Goal: Task Accomplishment & Management: Complete application form

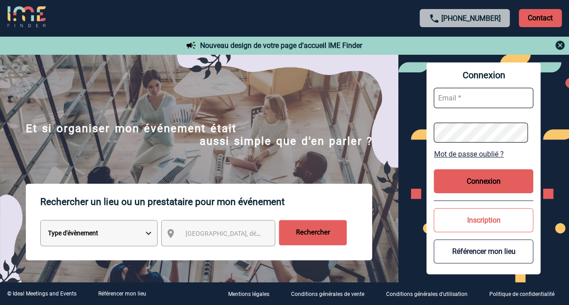
click at [456, 222] on button "Inscription" at bounding box center [483, 220] width 100 height 24
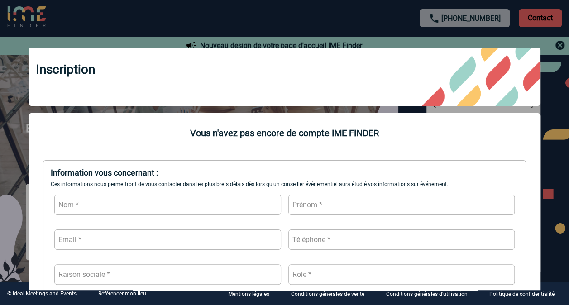
click at [211, 210] on input "text" at bounding box center [167, 205] width 227 height 20
type input "MALOUM"
type input "Eva"
type input "[EMAIL_ADDRESS][DOMAIN_NAME]"
type input "0623274344"
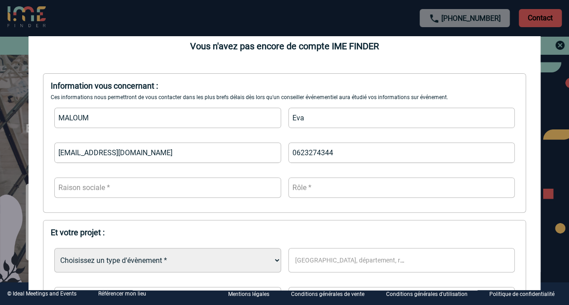
scroll to position [86, 0]
click at [155, 190] on input "text" at bounding box center [167, 188] width 227 height 20
click at [336, 188] on input "text" at bounding box center [401, 188] width 227 height 20
click at [306, 190] on input "Buisness developer" at bounding box center [401, 188] width 227 height 20
type input "Buisness developer"
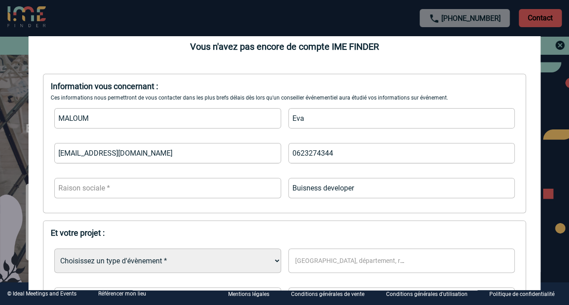
click at [186, 194] on input "text" at bounding box center [167, 188] width 227 height 20
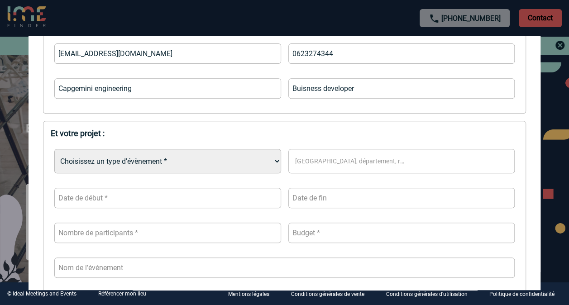
scroll to position [186, 0]
type input "Capgemini engineering"
click at [160, 160] on select "Choisissez un type d'évènement * Séminaire avec nuitée Séminaire sans nuitée Re…" at bounding box center [167, 160] width 227 height 24
select select "3"
click at [54, 149] on select "Choisissez un type d'évènement * Séminaire avec nuitée Séminaire sans nuitée Re…" at bounding box center [167, 160] width 227 height 24
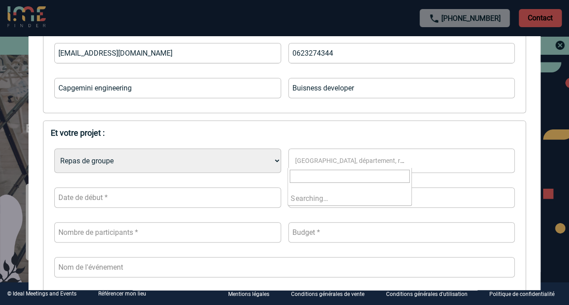
click at [337, 155] on span "[GEOGRAPHIC_DATA], département, région..." at bounding box center [353, 160] width 124 height 13
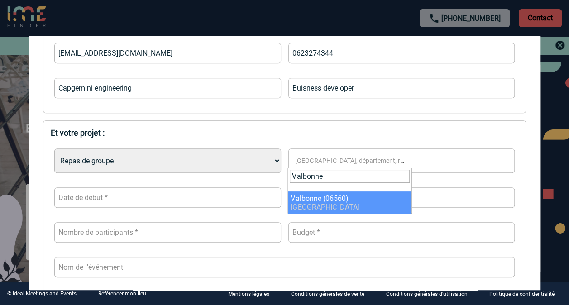
type input "Valbonne"
select select "7179"
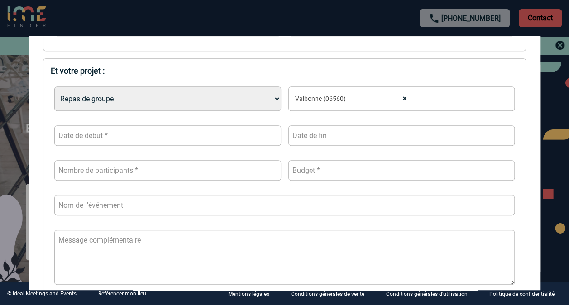
scroll to position [235, 0]
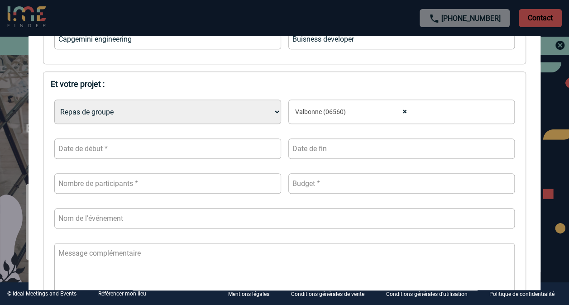
click at [180, 149] on input "text" at bounding box center [167, 148] width 227 height 20
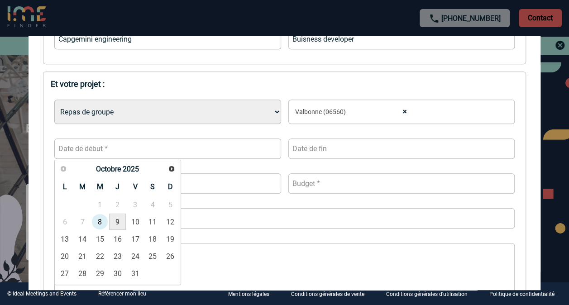
click at [123, 222] on link "9" at bounding box center [117, 222] width 17 height 16
type input "[DATE]"
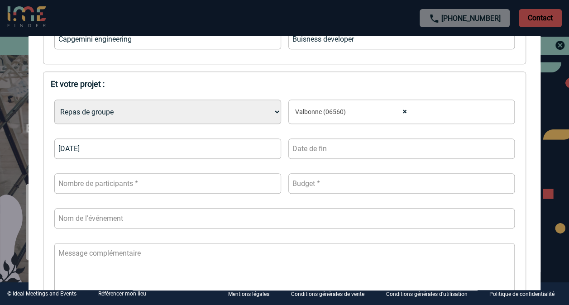
click at [314, 153] on input "text" at bounding box center [401, 148] width 227 height 20
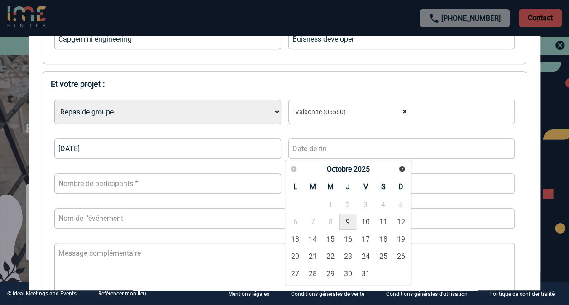
click at [351, 222] on link "9" at bounding box center [347, 222] width 17 height 16
type input "[DATE]"
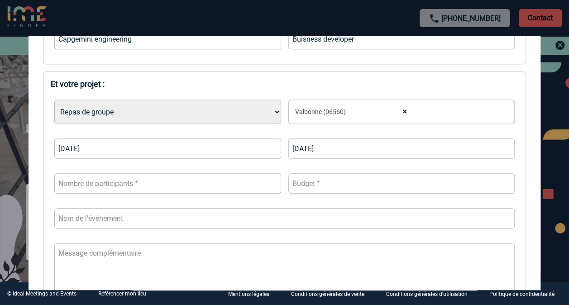
click at [218, 190] on input "number" at bounding box center [167, 183] width 227 height 20
type input "8"
click at [322, 180] on input "number" at bounding box center [401, 183] width 227 height 20
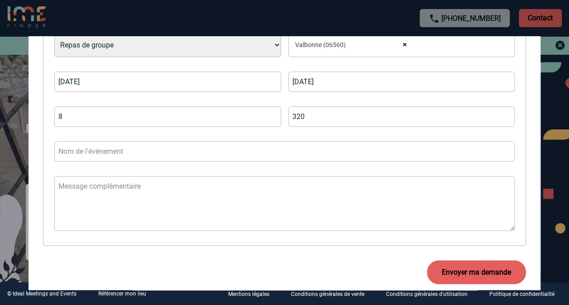
scroll to position [316, 0]
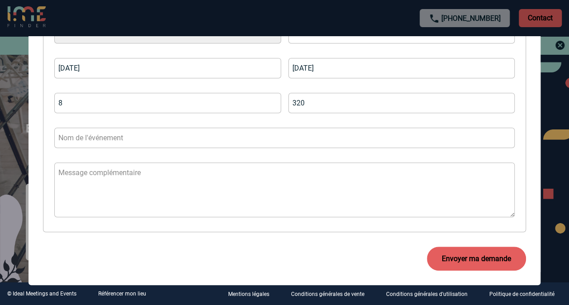
type input "320"
click at [302, 133] on input "text" at bounding box center [284, 138] width 460 height 20
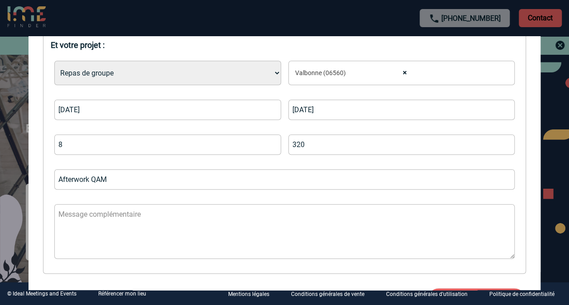
scroll to position [325, 0]
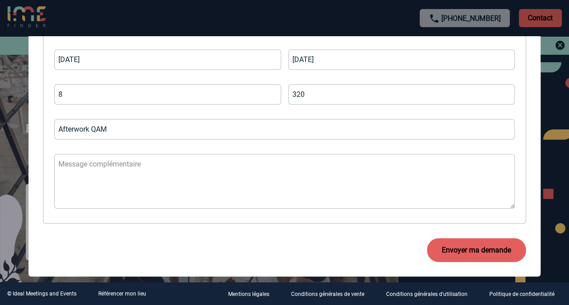
type input "Afterwork QAM"
click at [475, 251] on button "Envoyer ma demande" at bounding box center [476, 250] width 99 height 24
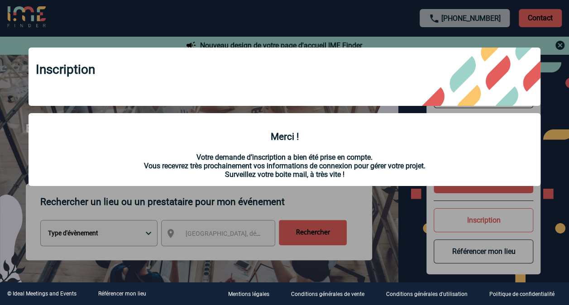
click at [382, 224] on div at bounding box center [284, 152] width 569 height 305
